Goal: Information Seeking & Learning: Learn about a topic

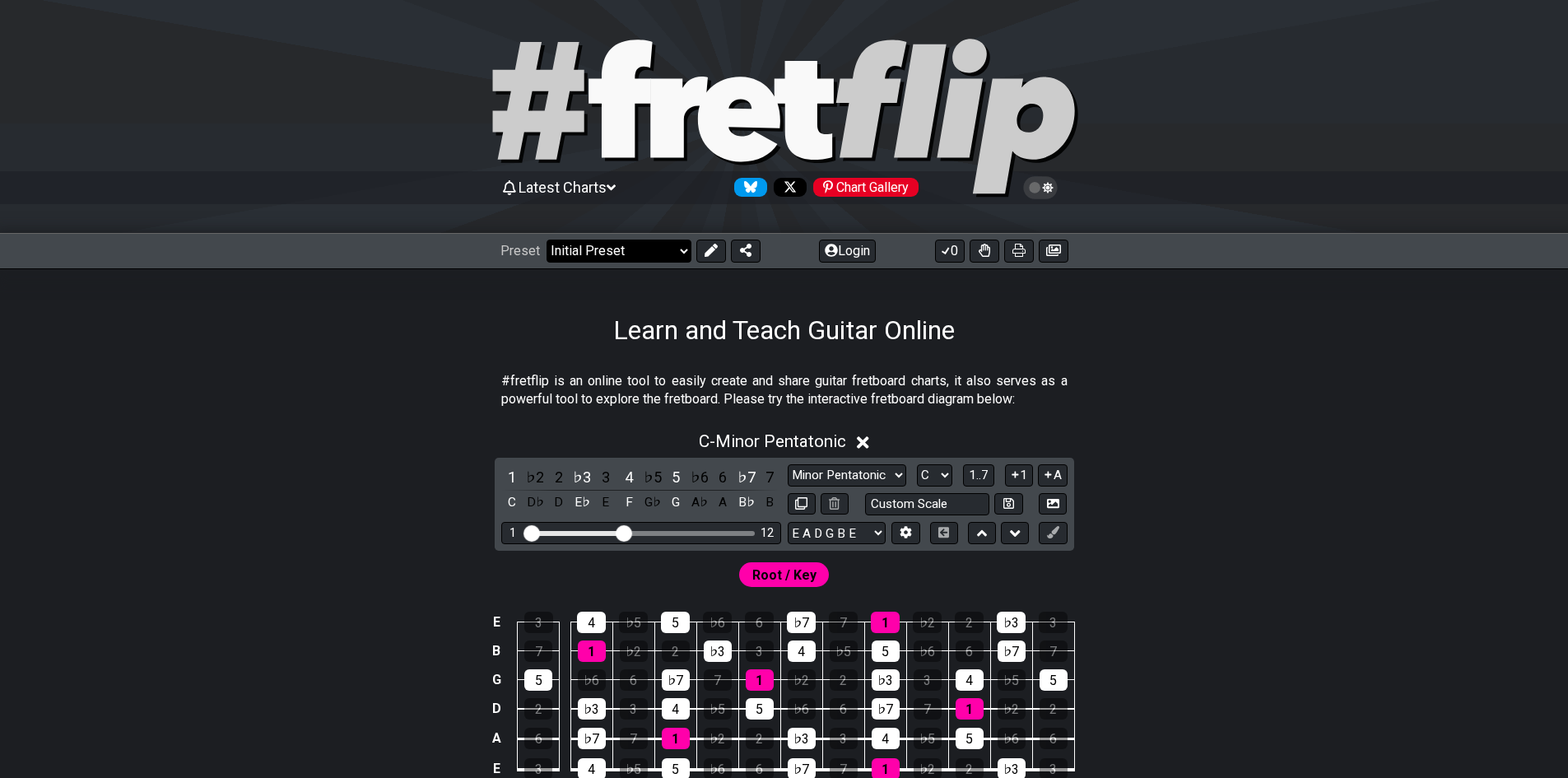
click at [640, 244] on select "Welcome to #fretflip! Initial Preset Custom Preset Minor Pentatonic Major Penta…" at bounding box center [619, 250] width 144 height 23
click at [547, 239] on select "Welcome to #fretflip! Initial Preset Custom Preset Minor Pentatonic Major Penta…" at bounding box center [619, 250] width 144 height 23
select select "/musical-notes-explained"
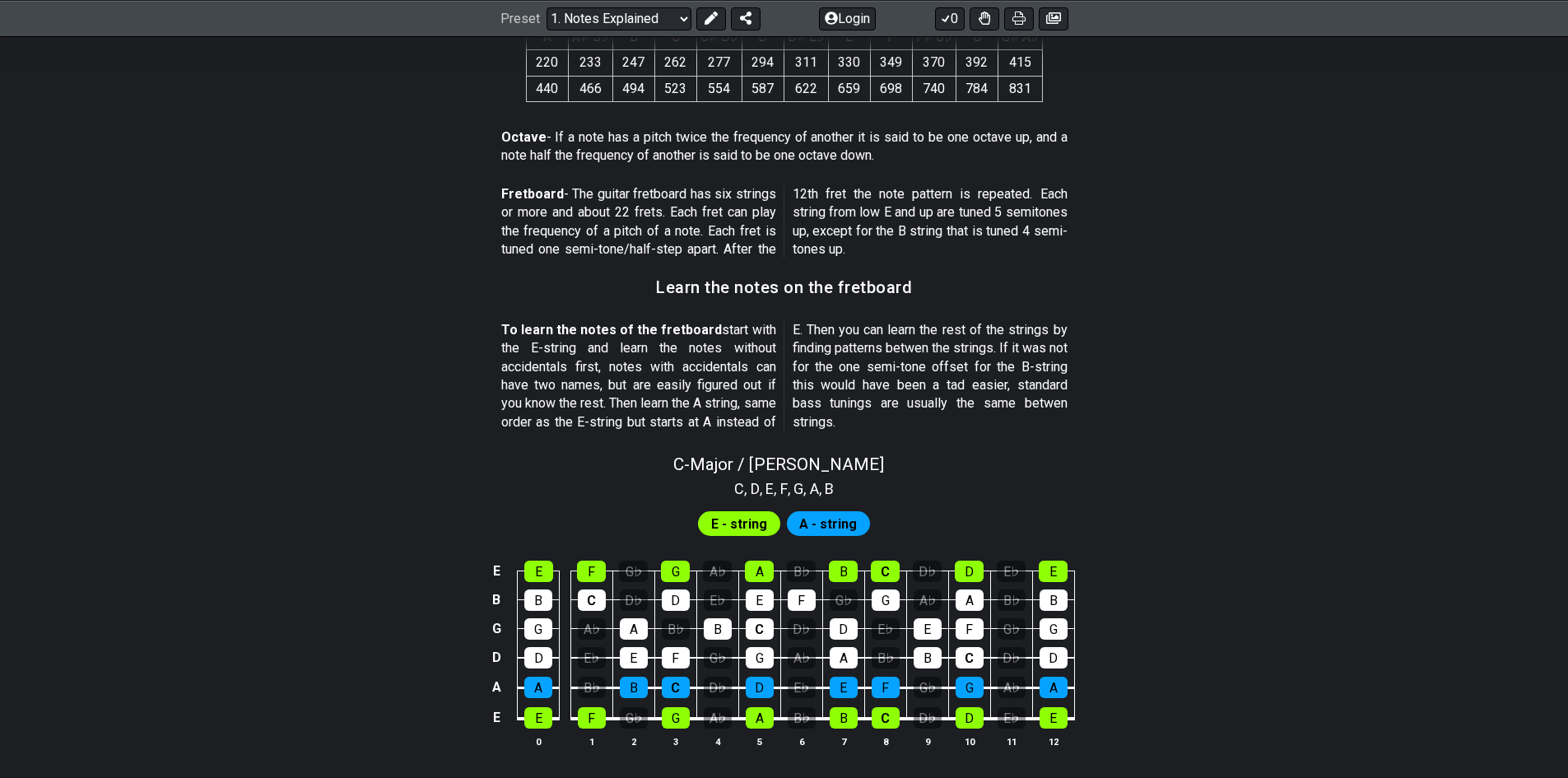
scroll to position [1265, 0]
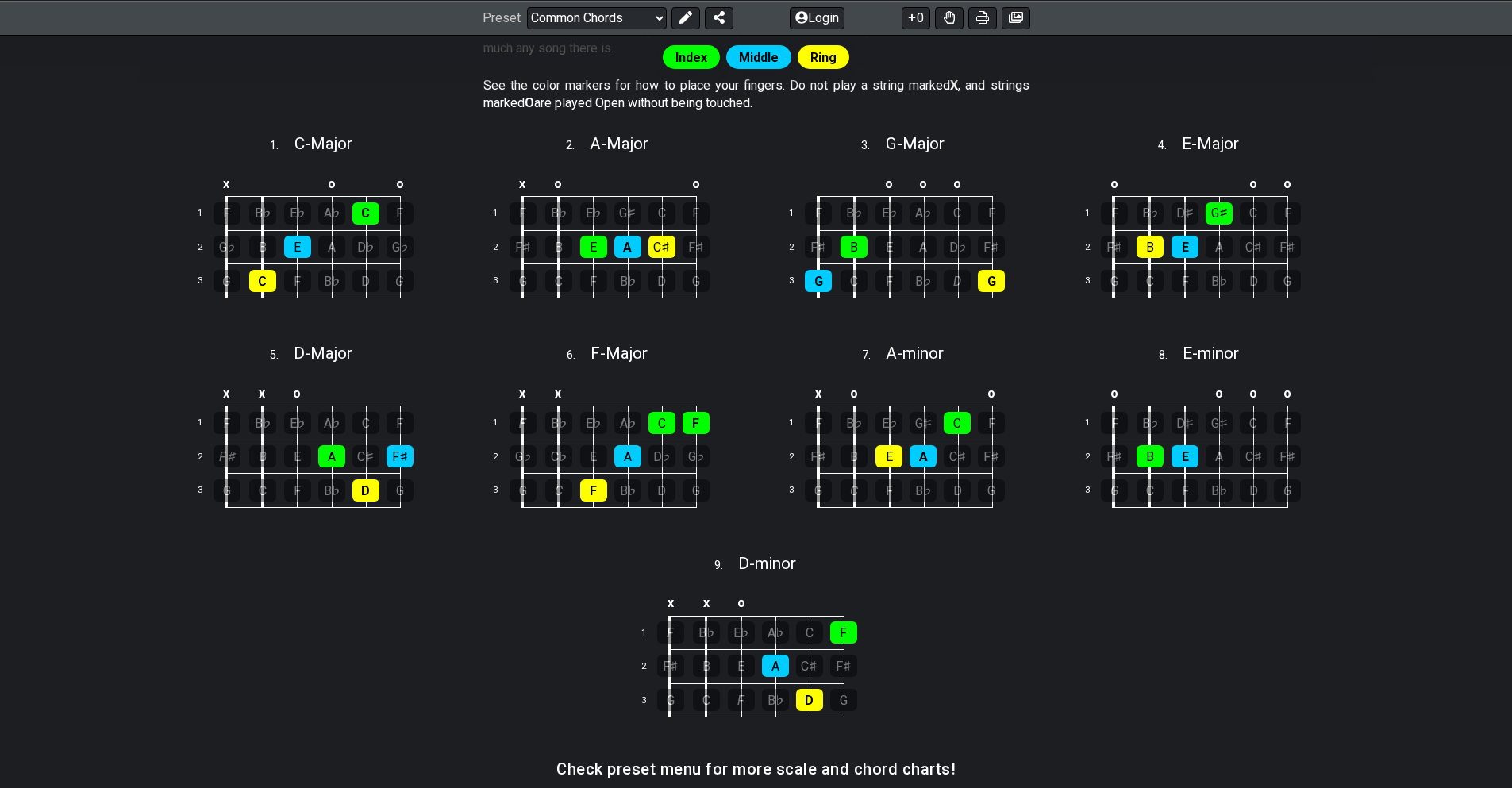
scroll to position [397, 0]
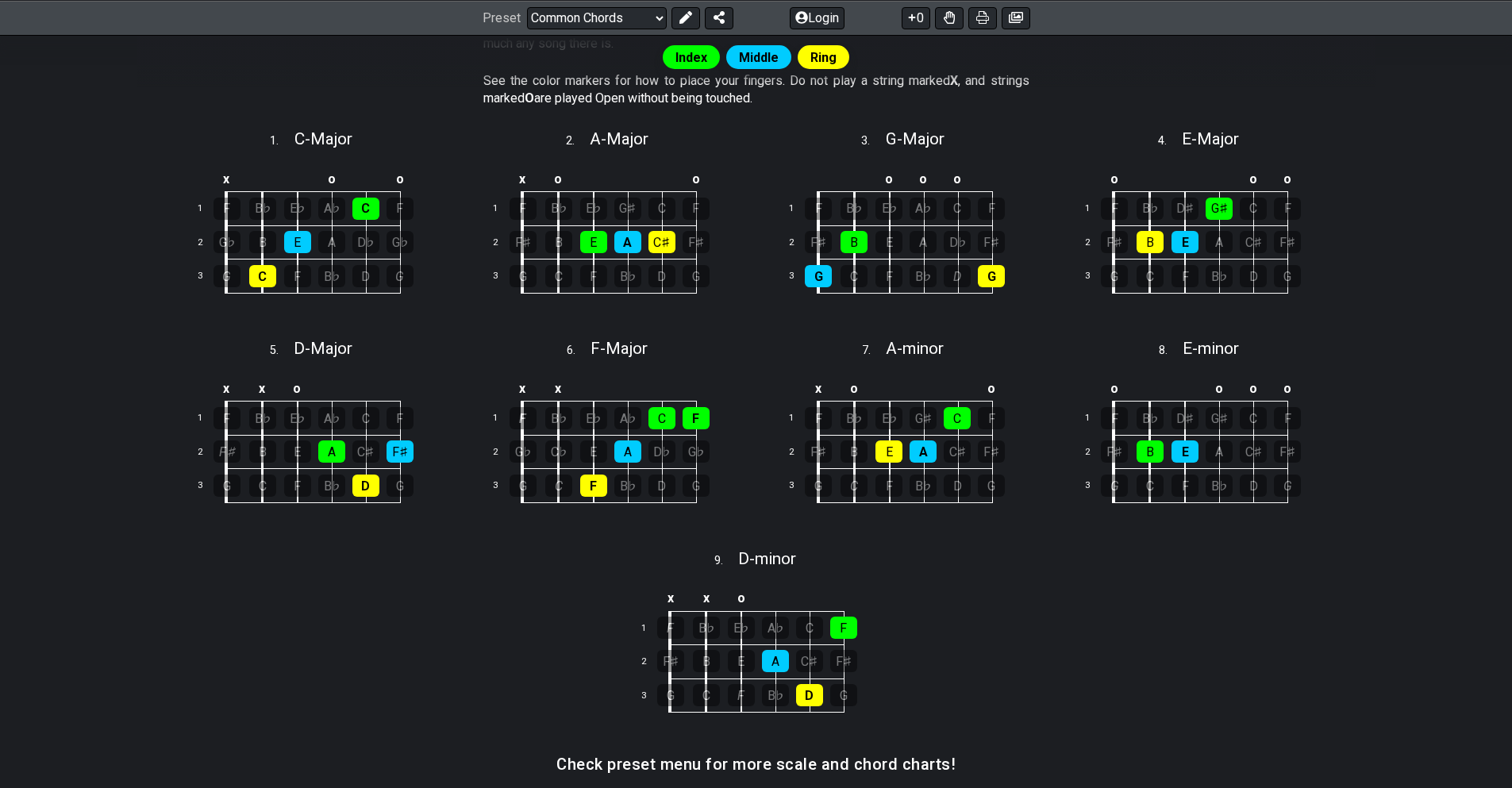
drag, startPoint x: 792, startPoint y: 282, endPoint x: 648, endPoint y: 296, distance: 144.7
drag, startPoint x: 648, startPoint y: 296, endPoint x: 1118, endPoint y: 649, distance: 587.8
click at [1116, 652] on div "Index Middle Ring These are the most common guitar chords. If you learn these c…" at bounding box center [756, 405] width 1238 height 937
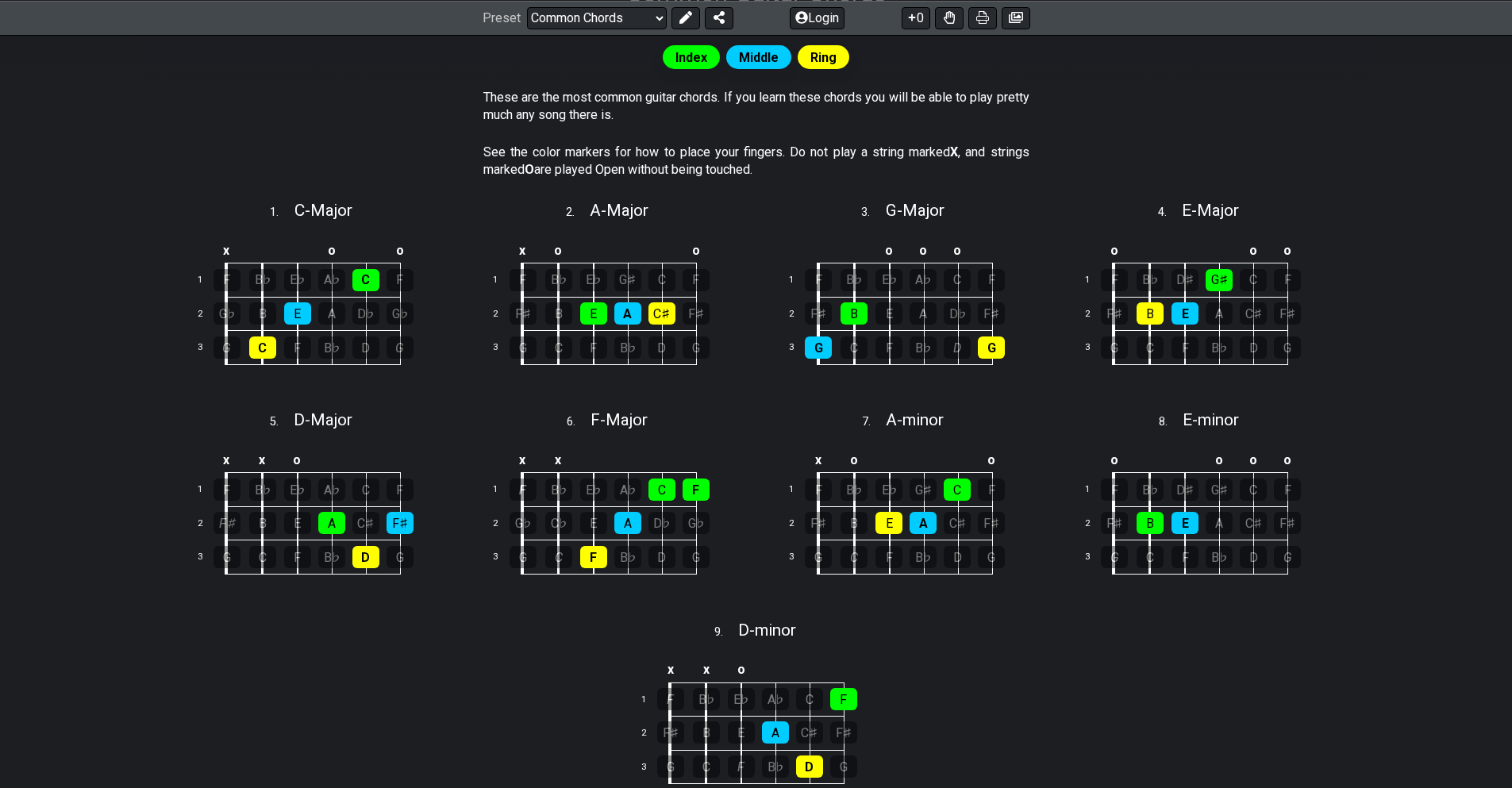
scroll to position [313, 0]
